Goal: Task Accomplishment & Management: Complete application form

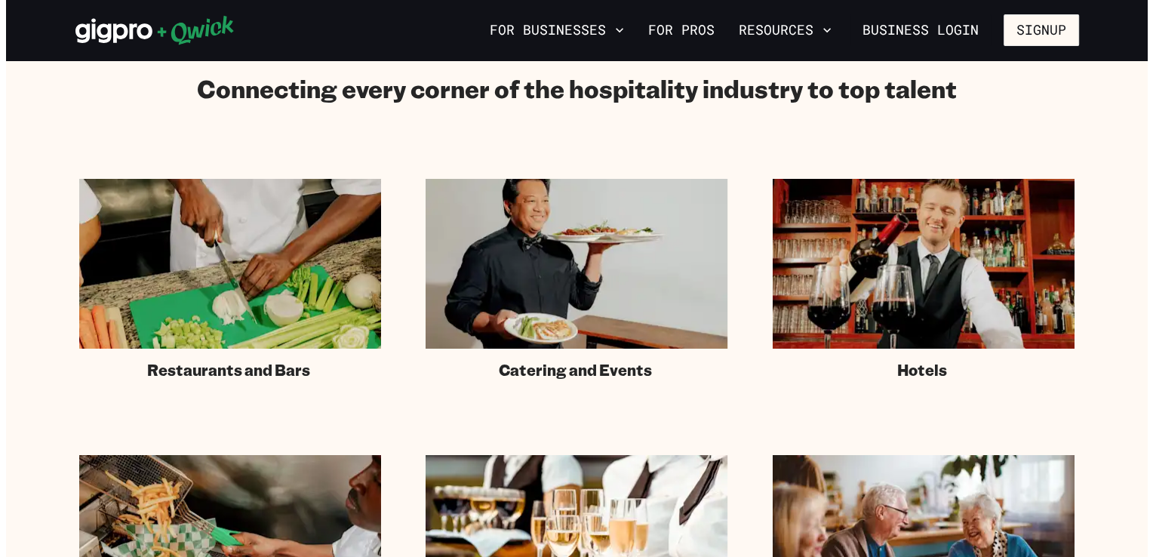
scroll to position [845, 0]
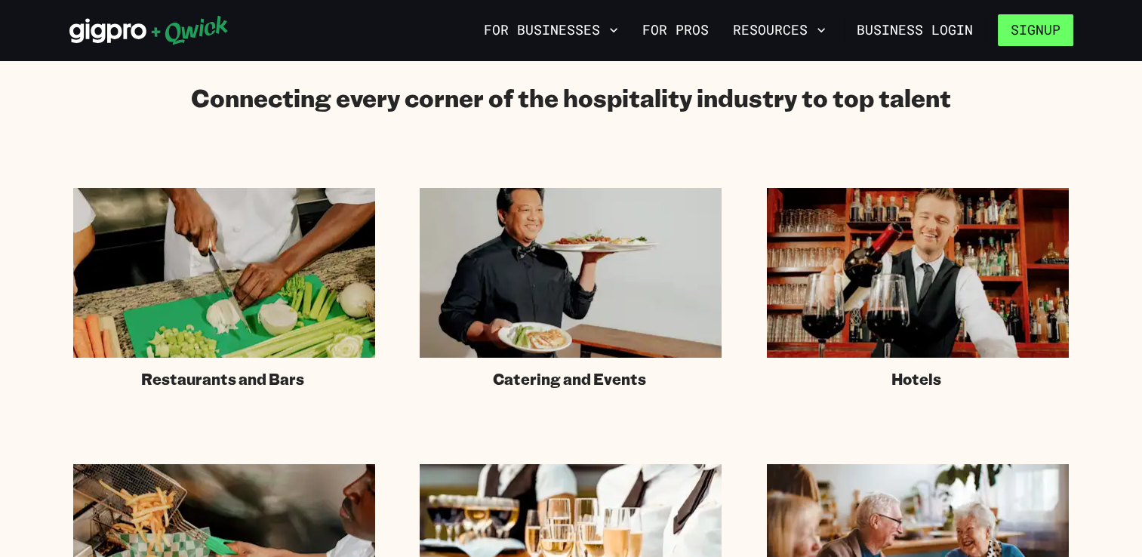
click at [563, 30] on button "Signup" at bounding box center [1035, 30] width 75 height 32
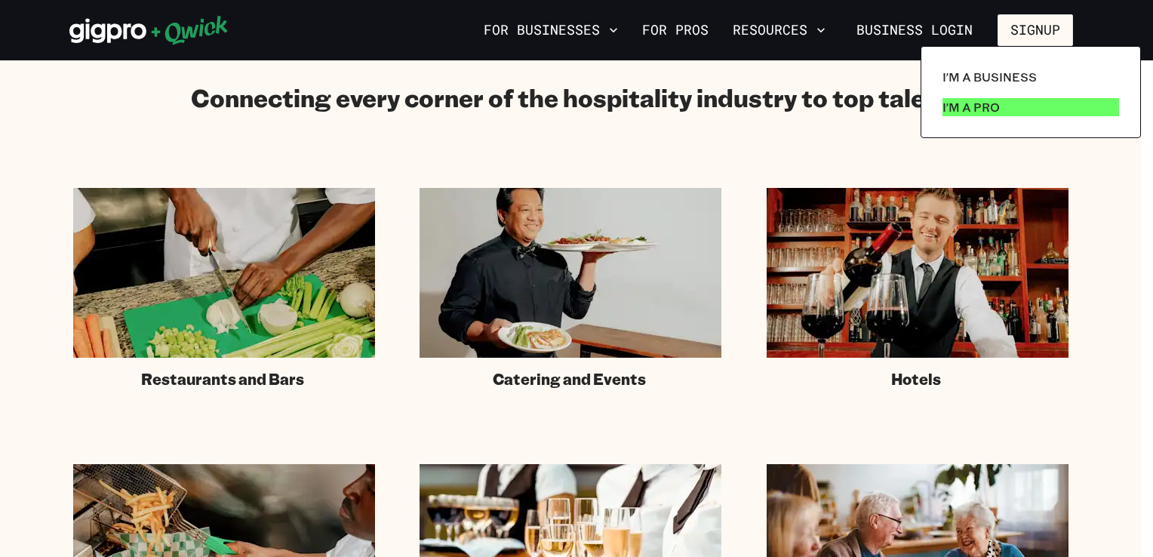
click at [563, 108] on p "I'm a Pro" at bounding box center [971, 107] width 57 height 18
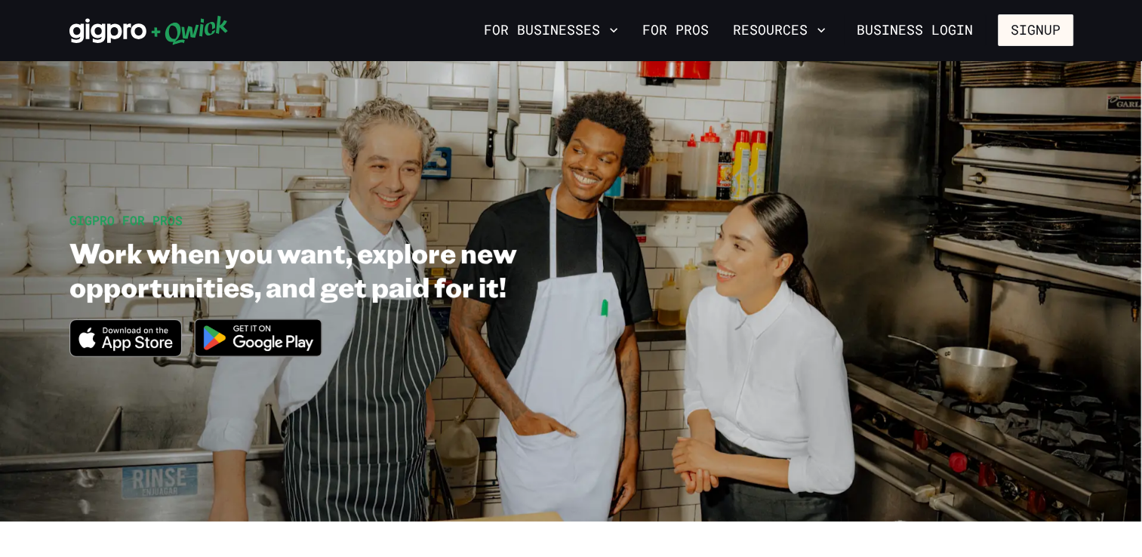
click at [85, 337] on icon "Download on the App Store" at bounding box center [87, 337] width 17 height 20
click at [265, 333] on img at bounding box center [258, 338] width 146 height 57
click at [278, 328] on img at bounding box center [258, 338] width 146 height 57
click at [563, 26] on link "For Pros" at bounding box center [675, 30] width 79 height 26
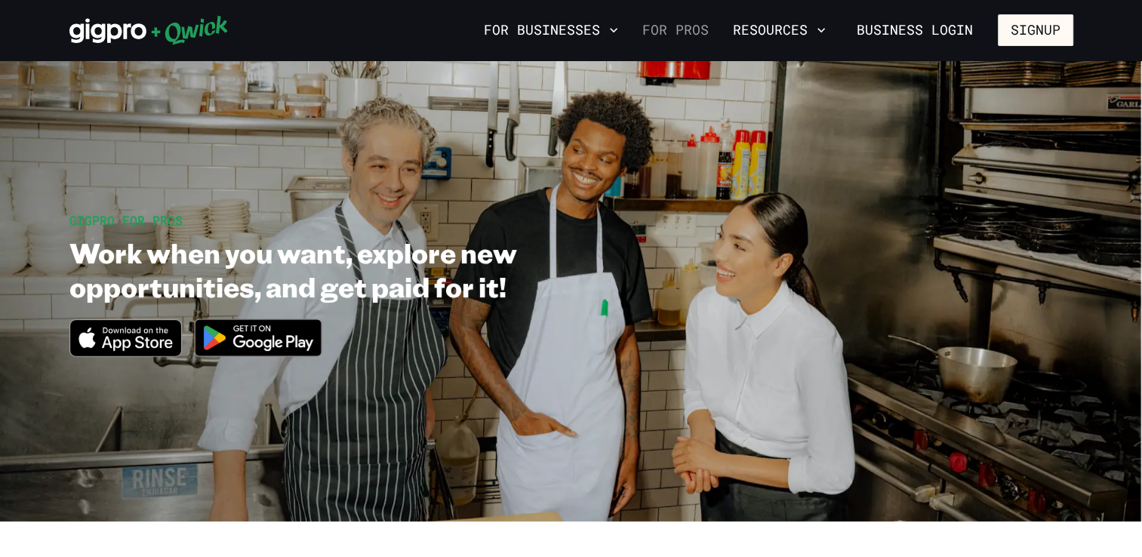
click at [563, 29] on link "For Pros" at bounding box center [675, 30] width 79 height 26
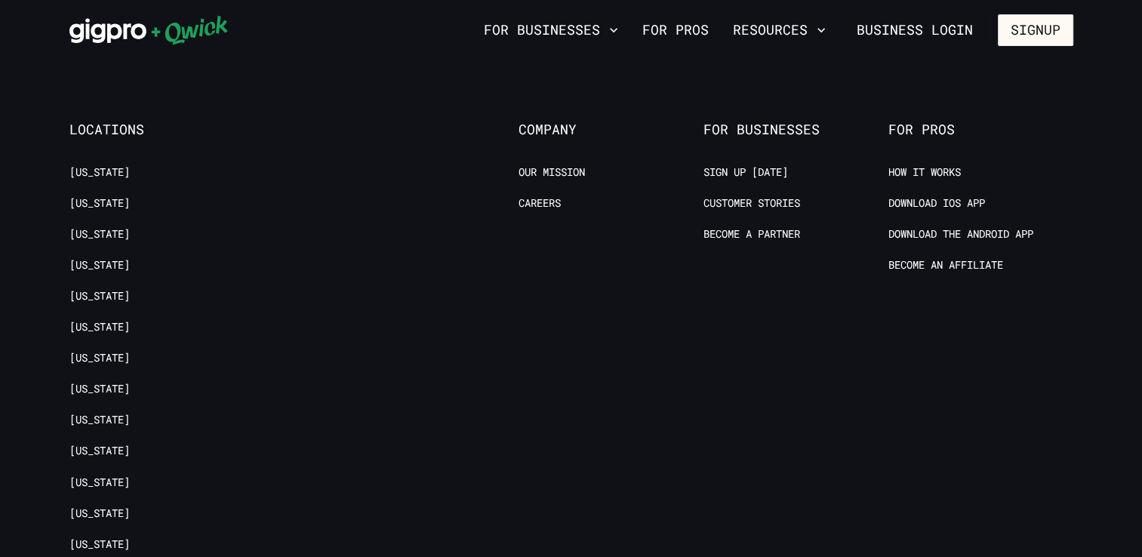
scroll to position [3014, 0]
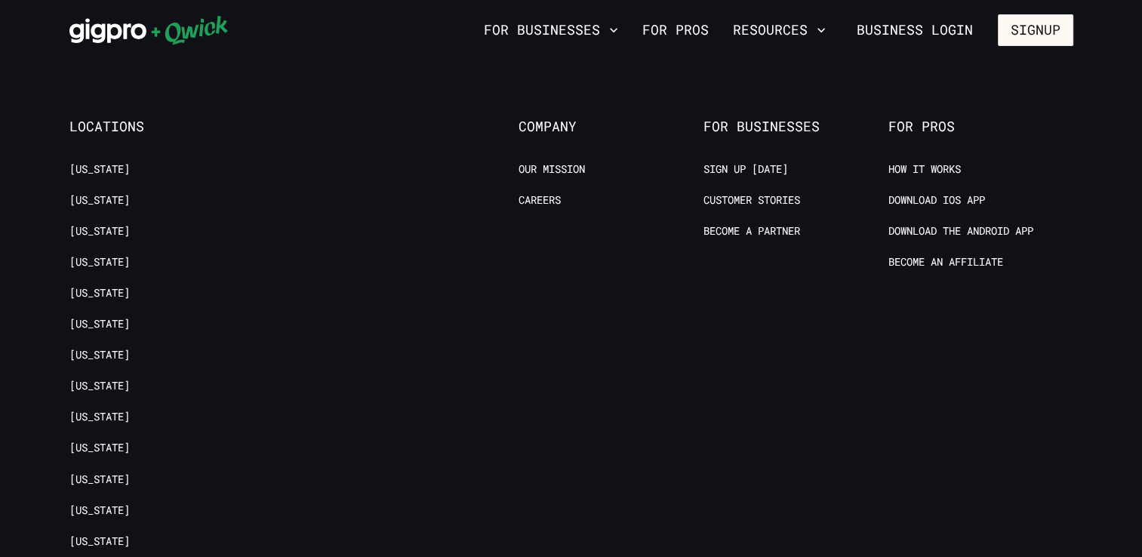
click at [563, 193] on li "Download IOS App" at bounding box center [981, 202] width 185 height 19
click at [563, 224] on link "Download the Android App" at bounding box center [961, 231] width 145 height 14
